Goal: Book appointment/travel/reservation

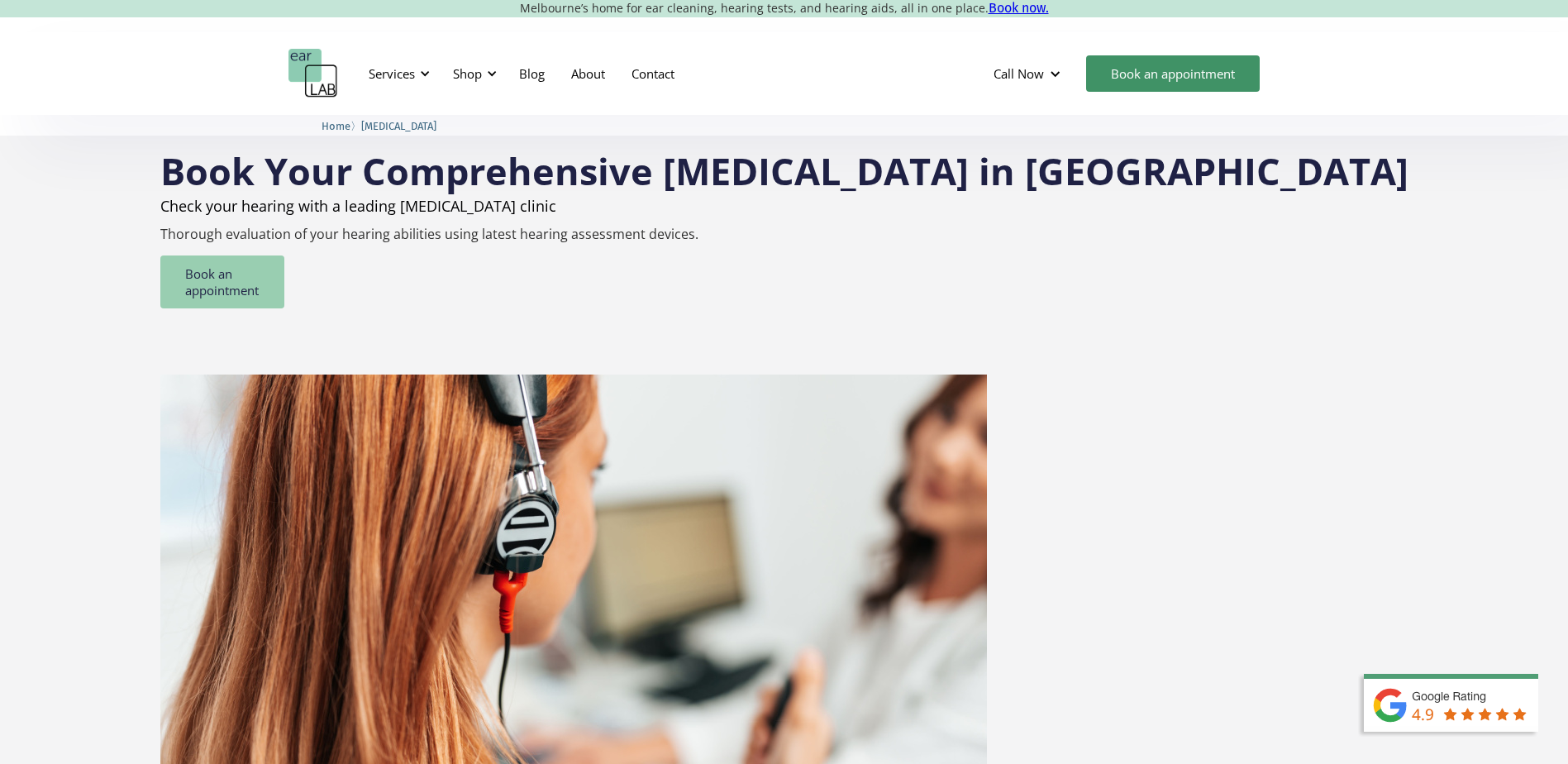
click at [285, 281] on link "Book an appointment" at bounding box center [222, 282] width 124 height 53
click at [413, 72] on div "Services" at bounding box center [392, 74] width 47 height 17
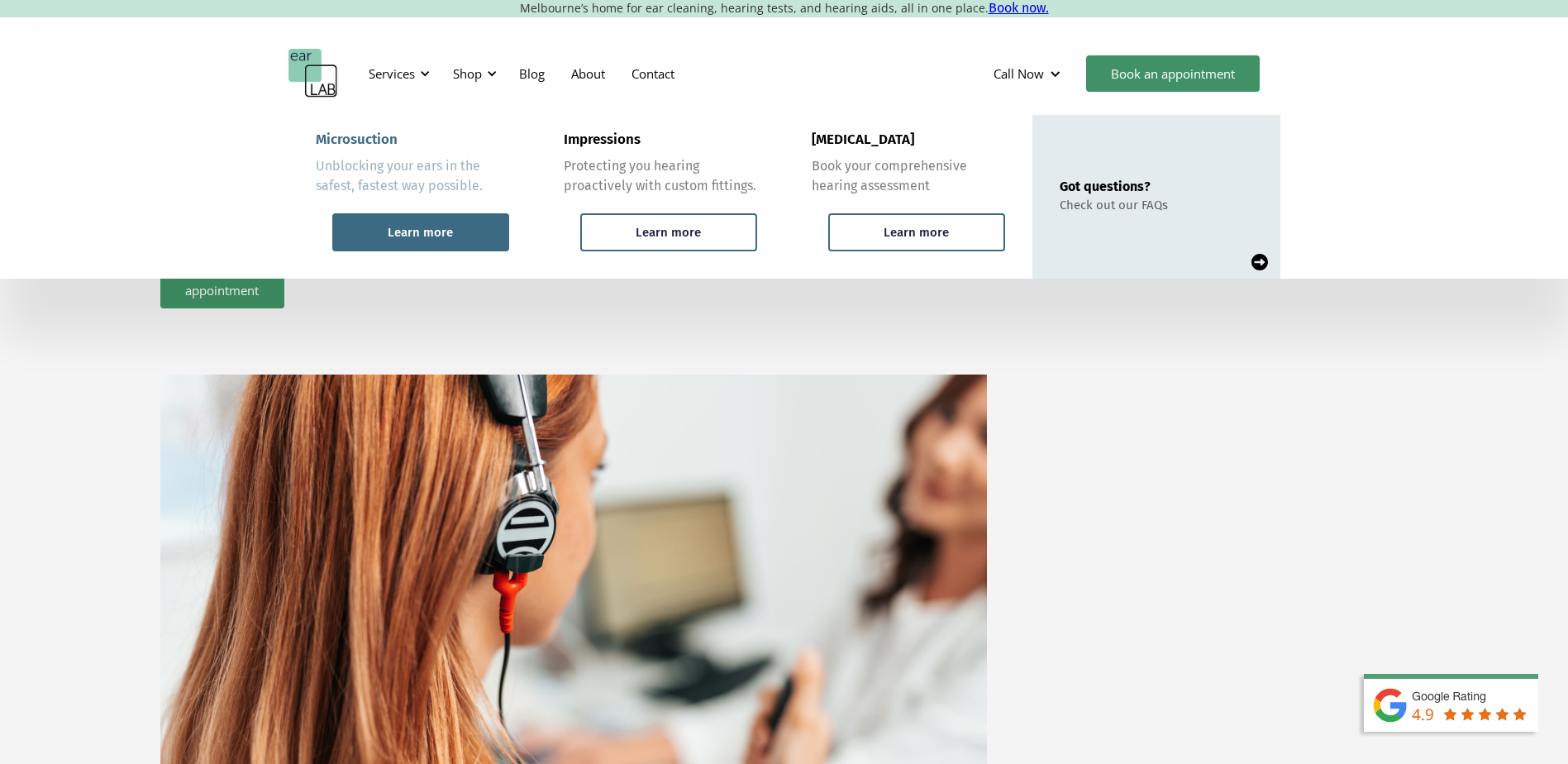
click at [398, 227] on div "Learn more" at bounding box center [420, 232] width 65 height 15
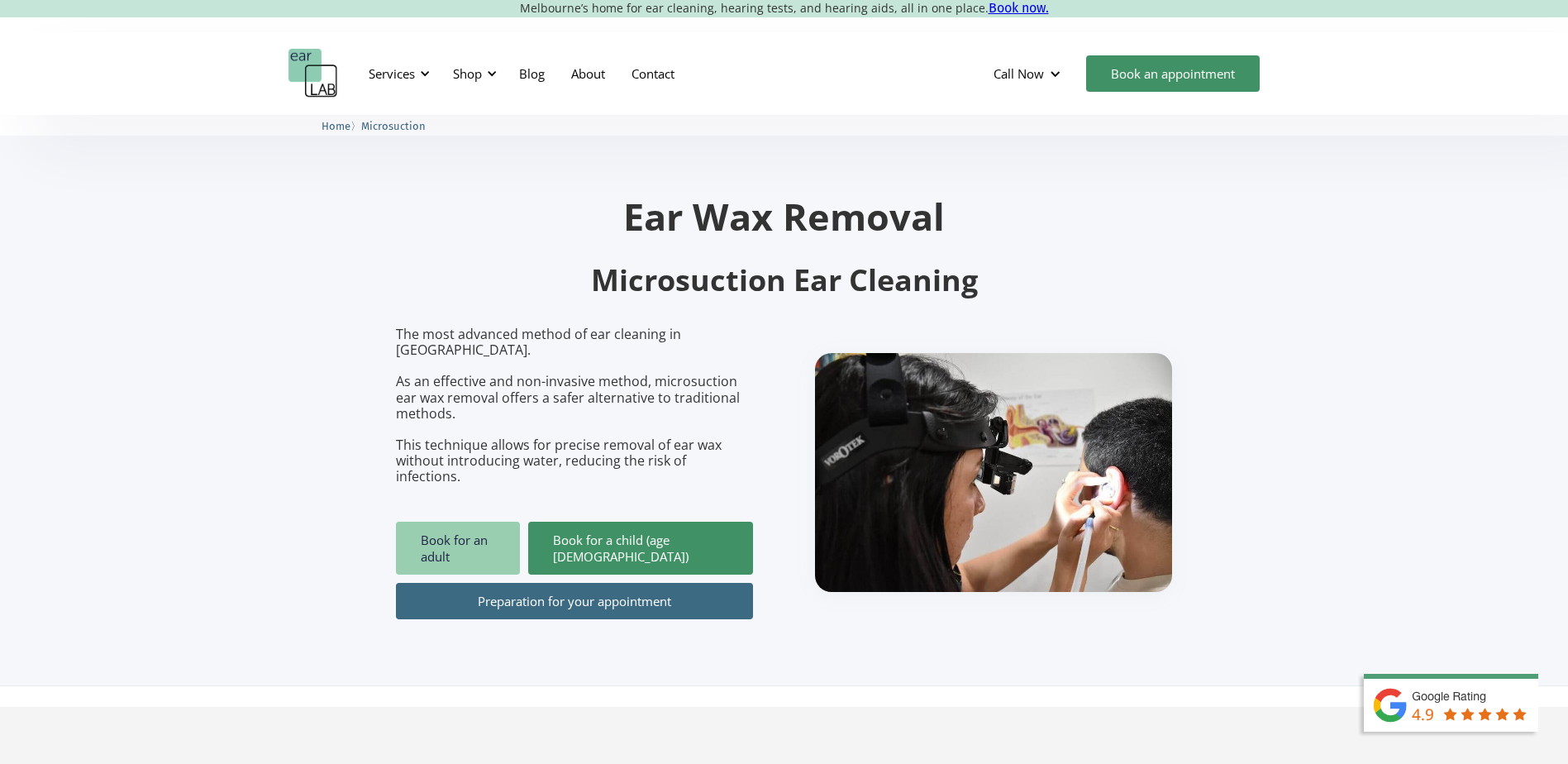
click at [445, 522] on link "Book for an adult" at bounding box center [458, 549] width 124 height 53
